Goal: Transaction & Acquisition: Obtain resource

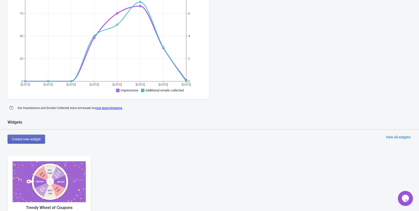
scroll to position [176, 0]
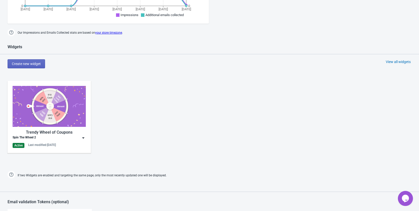
click at [83, 137] on img at bounding box center [83, 138] width 5 height 5
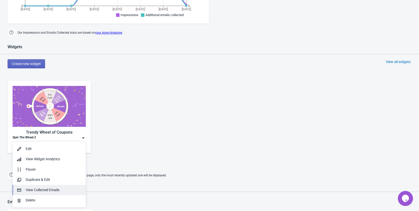
click at [51, 193] on div "View Collected Emails" at bounding box center [54, 190] width 56 height 5
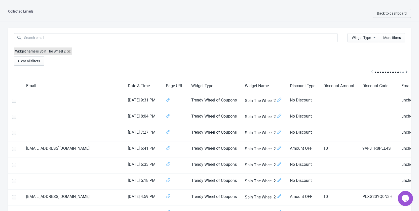
click at [70, 51] on icon at bounding box center [68, 51] width 3 height 3
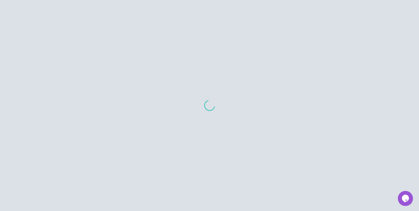
scroll to position [252, 0]
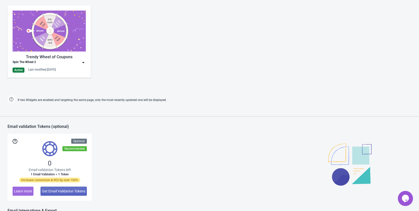
click at [85, 64] on img at bounding box center [83, 62] width 5 height 5
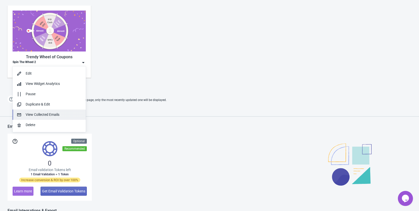
click at [67, 113] on div "View Collected Emails" at bounding box center [54, 114] width 56 height 5
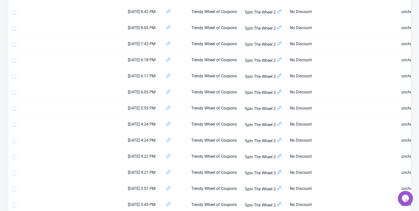
scroll to position [744, 0]
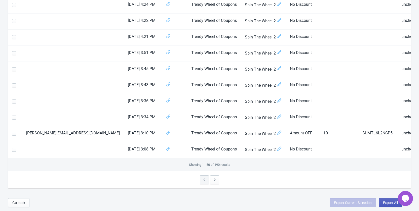
click at [390, 203] on span "Export All" at bounding box center [390, 203] width 15 height 4
select select "2025"
select select "8"
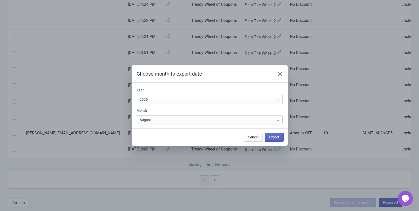
click at [308, 181] on div "Choose month to export date Year [DATE] 2011 2012 2013 2014 2015 2016 2017 2018…" at bounding box center [209, 105] width 419 height 211
click at [277, 74] on button "Close" at bounding box center [280, 73] width 9 height 9
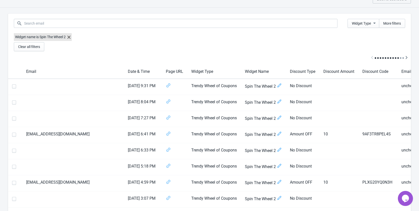
scroll to position [0, 0]
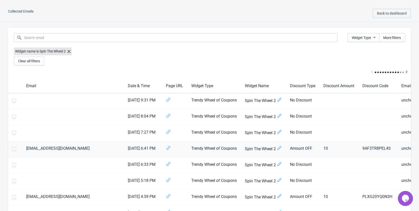
click at [14, 149] on span at bounding box center [14, 149] width 4 height 4
click at [12, 149] on input "checkbox" at bounding box center [12, 151] width 0 height 9
checkbox input "true"
click at [15, 199] on span at bounding box center [14, 198] width 4 height 4
click at [12, 199] on input "checkbox" at bounding box center [12, 200] width 0 height 9
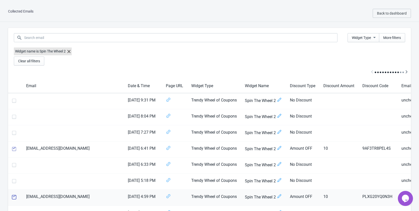
checkbox input "true"
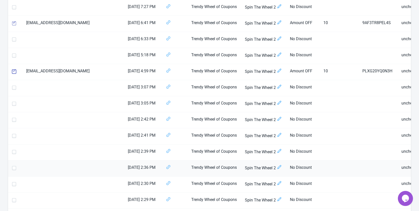
scroll to position [227, 0]
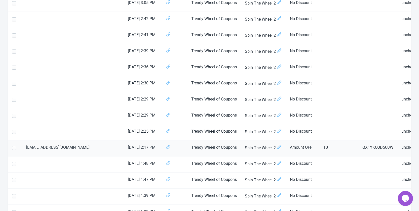
click at [15, 148] on span at bounding box center [14, 148] width 4 height 4
click at [12, 148] on input "checkbox" at bounding box center [12, 150] width 0 height 9
checkbox input "true"
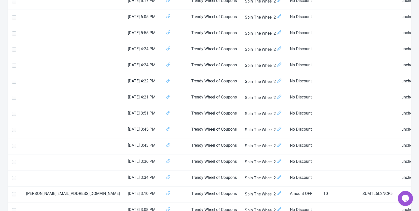
scroll to position [744, 0]
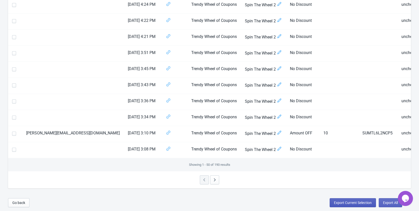
click at [354, 207] on button "Export Current Selection" at bounding box center [353, 203] width 46 height 9
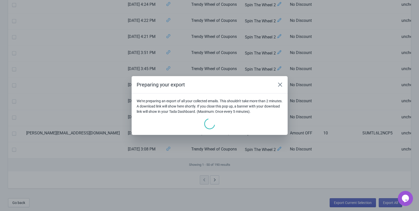
scroll to position [0, 0]
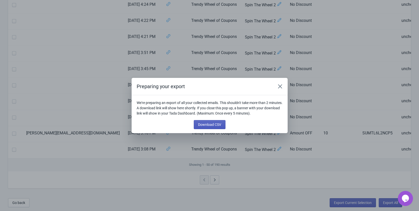
click at [212, 126] on span "Download CSV" at bounding box center [209, 125] width 23 height 4
